Goal: Use online tool/utility: Use online tool/utility

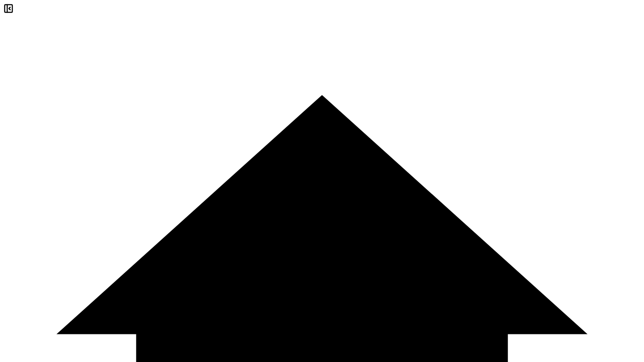
scroll to position [1220, 0]
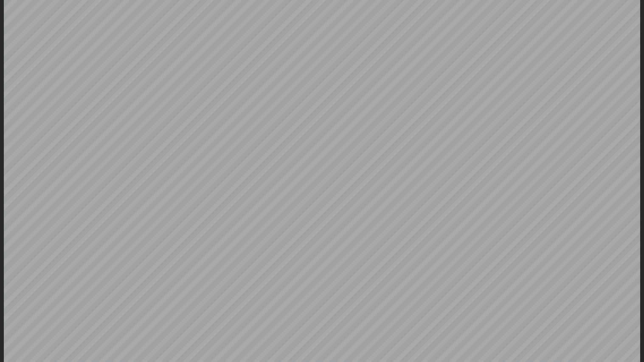
click at [642, 8] on icon at bounding box center [642, 8] width 0 height 0
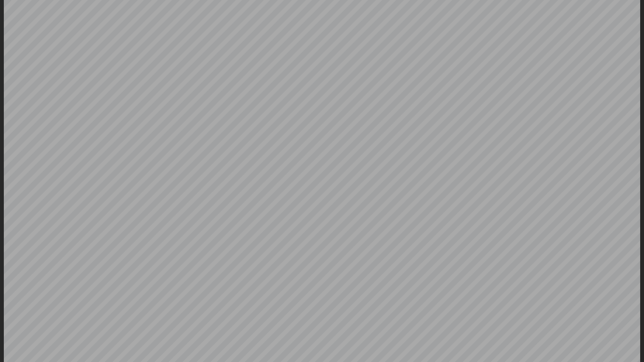
click at [642, 3] on div at bounding box center [322, 181] width 644 height 362
click at [643, 8] on icon at bounding box center [647, 12] width 8 height 8
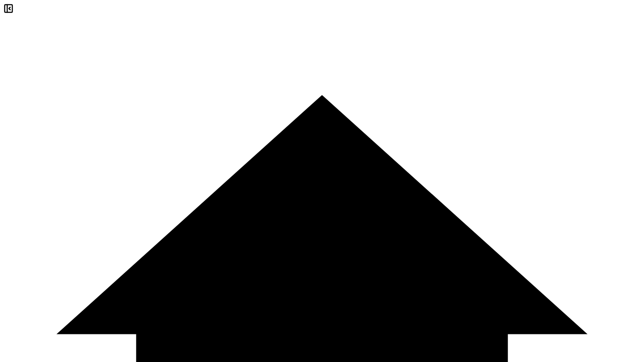
drag, startPoint x: 139, startPoint y: 339, endPoint x: 113, endPoint y: 0, distance: 339.8
drag, startPoint x: 620, startPoint y: 315, endPoint x: 534, endPoint y: 316, distance: 86.2
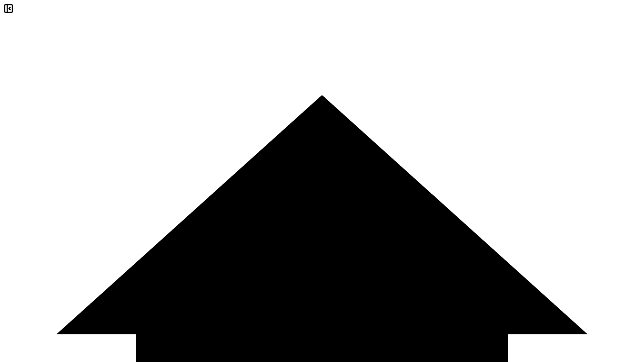
drag, startPoint x: 510, startPoint y: 315, endPoint x: 485, endPoint y: 316, distance: 24.6
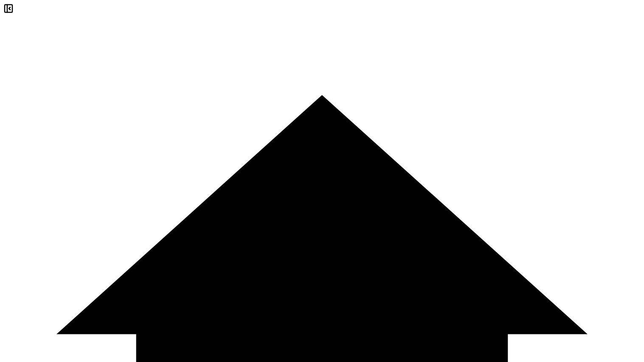
drag, startPoint x: 452, startPoint y: 312, endPoint x: 327, endPoint y: 311, distance: 124.8
drag, startPoint x: 287, startPoint y: 315, endPoint x: 106, endPoint y: 322, distance: 180.6
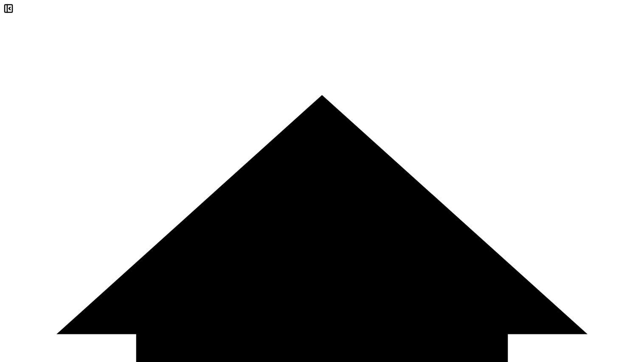
scroll to position [1074, 0]
type input "*"
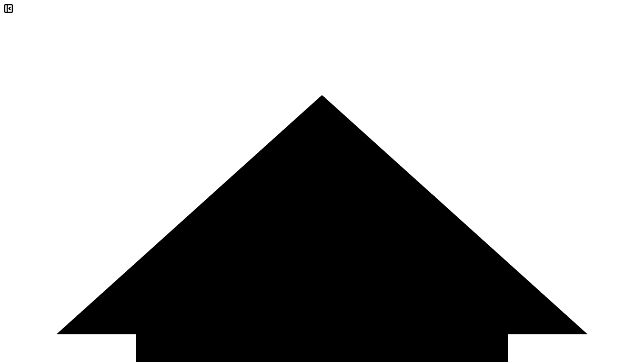
drag, startPoint x: 164, startPoint y: 293, endPoint x: 108, endPoint y: 0, distance: 298.3
copy div "**********"
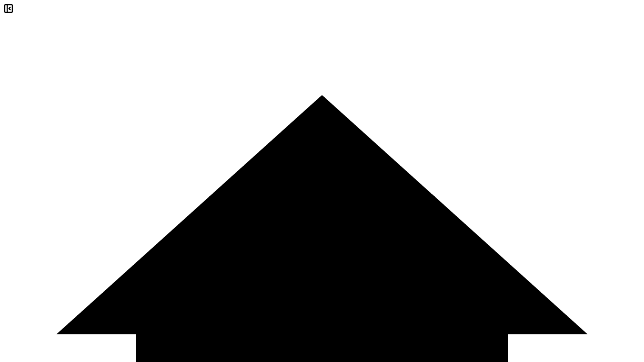
scroll to position [0, 0]
drag, startPoint x: 141, startPoint y: 338, endPoint x: 108, endPoint y: 0, distance: 339.1
copy div "**********"
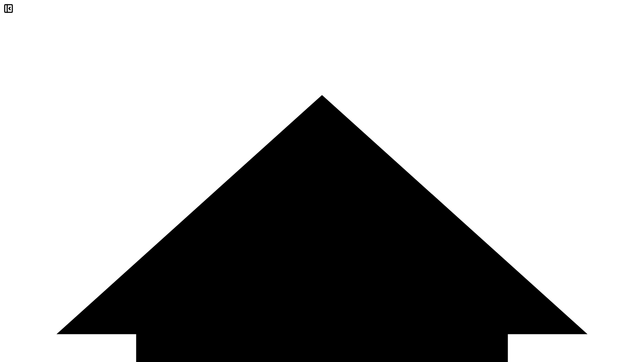
drag, startPoint x: 124, startPoint y: 335, endPoint x: 116, endPoint y: 1, distance: 334.7
